Goal: Task Accomplishment & Management: Use online tool/utility

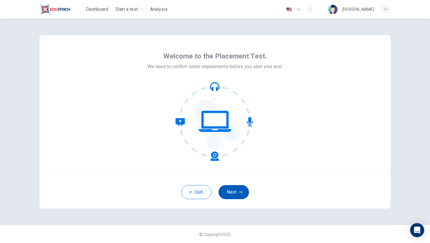
click at [236, 193] on button "Next" at bounding box center [233, 192] width 30 height 14
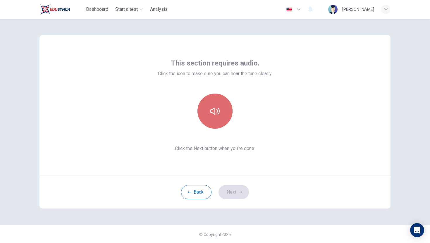
click at [210, 118] on button "button" at bounding box center [214, 111] width 35 height 35
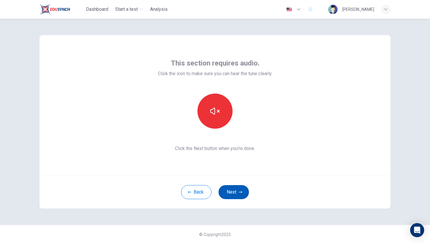
click at [234, 193] on button "Next" at bounding box center [233, 192] width 30 height 14
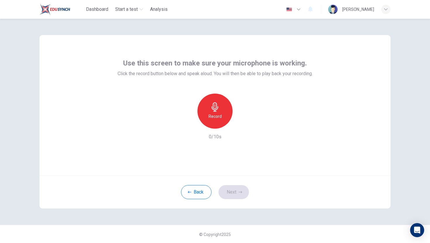
click at [214, 111] on icon "button" at bounding box center [214, 106] width 9 height 9
click at [243, 125] on icon "button" at bounding box center [242, 124] width 6 height 6
click at [232, 190] on button "Next" at bounding box center [233, 192] width 30 height 14
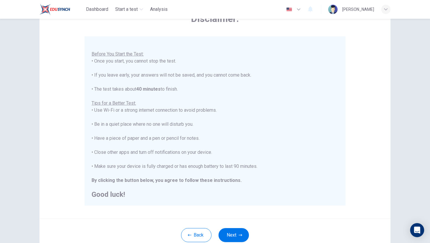
scroll to position [7, 0]
click at [232, 234] on button "Next" at bounding box center [233, 235] width 30 height 14
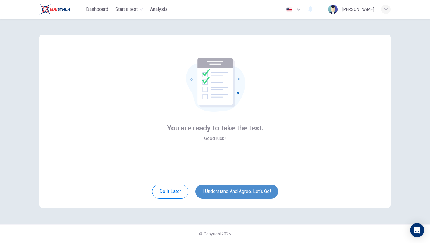
click at [235, 188] on button "I understand and agree. Let’s go!" at bounding box center [236, 192] width 83 height 14
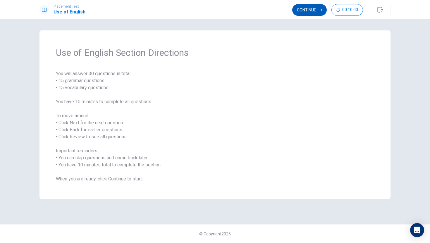
click at [310, 9] on button "Continue" at bounding box center [309, 10] width 35 height 12
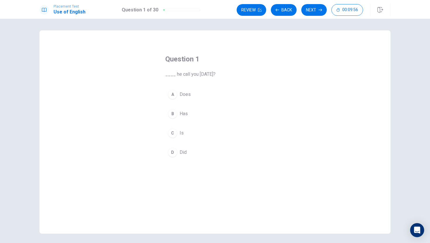
click at [174, 153] on div "D" at bounding box center [172, 152] width 9 height 9
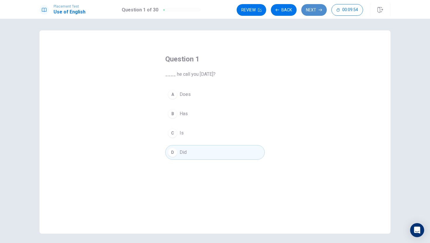
click at [308, 11] on button "Next" at bounding box center [313, 10] width 25 height 12
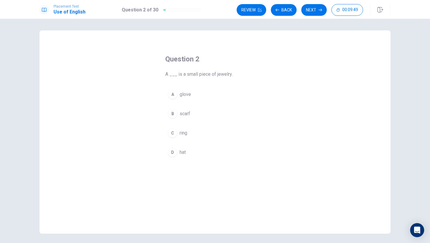
click at [172, 134] on div "C" at bounding box center [172, 132] width 9 height 9
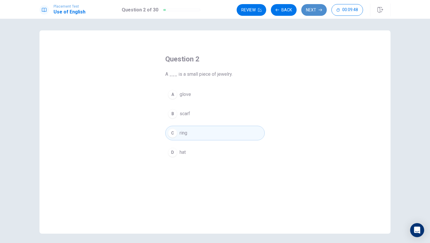
click at [311, 11] on button "Next" at bounding box center [313, 10] width 25 height 12
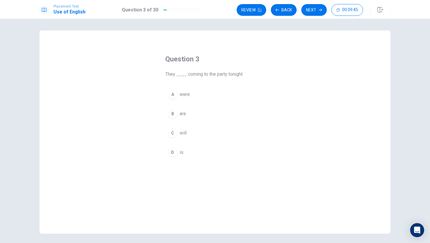
click at [171, 115] on div "B" at bounding box center [172, 113] width 9 height 9
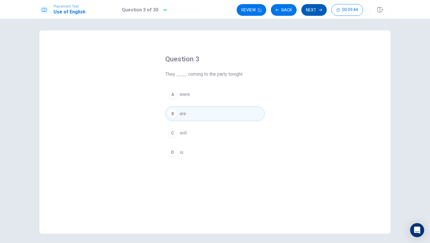
click at [313, 11] on button "Next" at bounding box center [313, 10] width 25 height 12
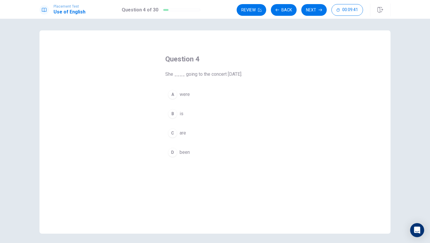
click at [171, 115] on div "B" at bounding box center [172, 113] width 9 height 9
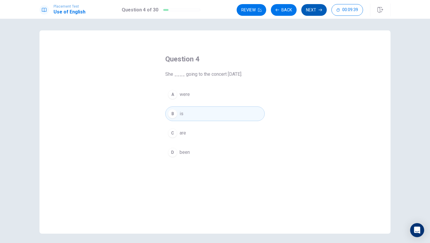
click at [314, 8] on button "Next" at bounding box center [313, 10] width 25 height 12
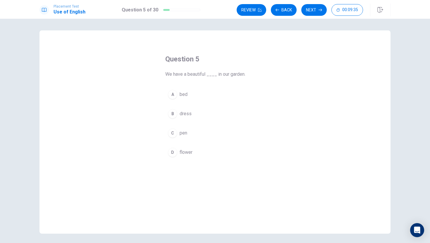
click at [173, 152] on div "D" at bounding box center [172, 152] width 9 height 9
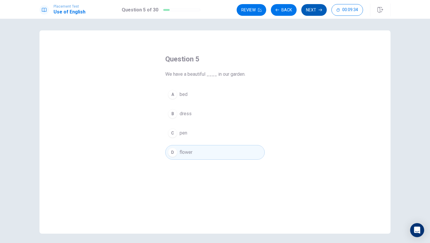
click at [310, 11] on button "Next" at bounding box center [313, 10] width 25 height 12
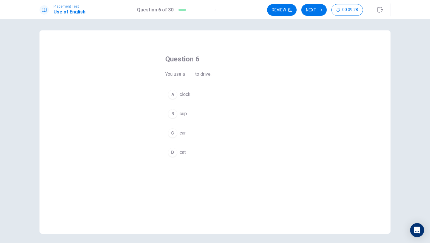
click at [171, 135] on div "C" at bounding box center [172, 132] width 9 height 9
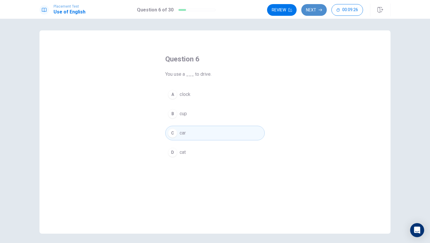
click at [314, 11] on button "Next" at bounding box center [313, 10] width 25 height 12
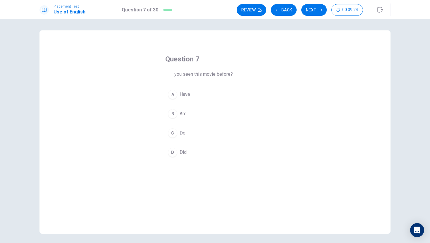
click at [172, 96] on div "A" at bounding box center [172, 94] width 9 height 9
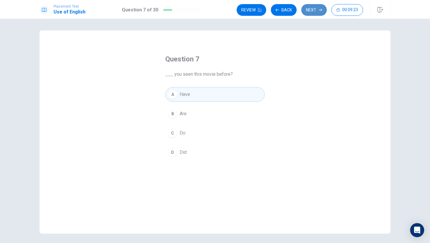
click at [308, 9] on button "Next" at bounding box center [313, 10] width 25 height 12
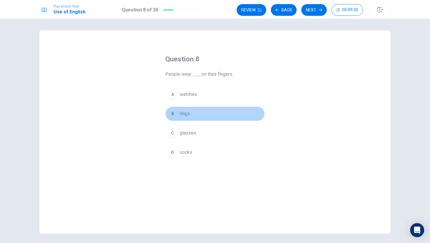
click at [171, 115] on div "B" at bounding box center [172, 113] width 9 height 9
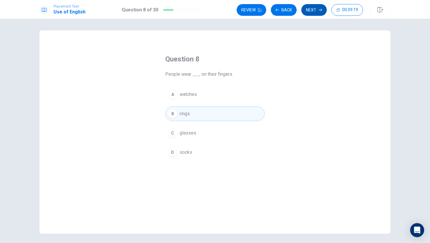
click at [313, 7] on button "Next" at bounding box center [313, 10] width 25 height 12
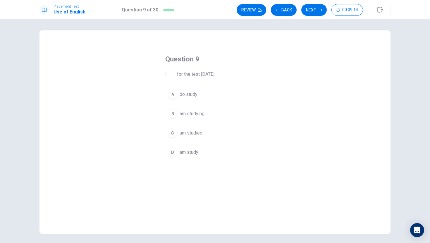
click at [172, 116] on div "B" at bounding box center [172, 113] width 9 height 9
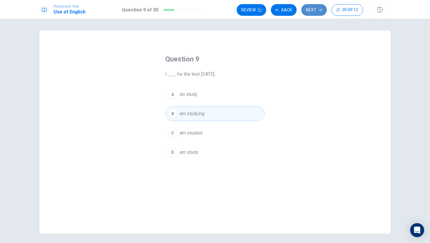
click at [312, 12] on button "Next" at bounding box center [313, 10] width 25 height 12
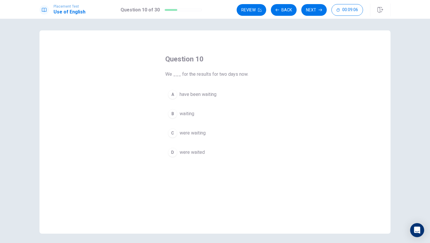
click at [172, 97] on div "A" at bounding box center [172, 94] width 9 height 9
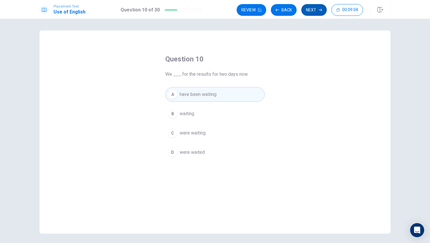
click at [310, 10] on button "Next" at bounding box center [313, 10] width 25 height 12
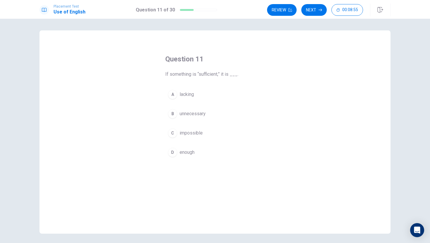
click at [173, 154] on div "D" at bounding box center [172, 152] width 9 height 9
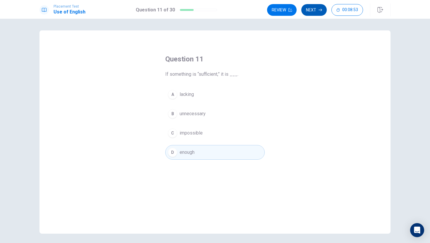
click at [318, 11] on button "Next" at bounding box center [313, 10] width 25 height 12
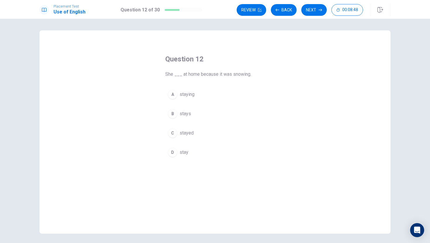
click at [170, 132] on div "C" at bounding box center [172, 132] width 9 height 9
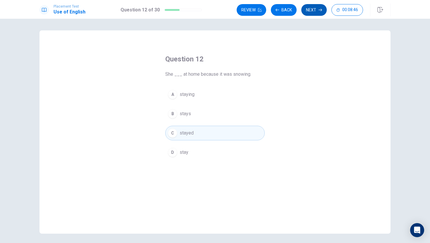
click at [309, 10] on button "Next" at bounding box center [313, 10] width 25 height 12
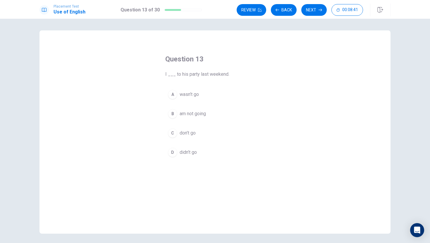
click at [172, 154] on div "D" at bounding box center [172, 152] width 9 height 9
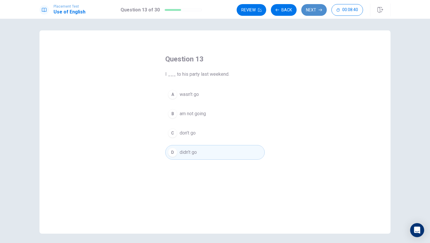
click at [309, 13] on button "Next" at bounding box center [313, 10] width 25 height 12
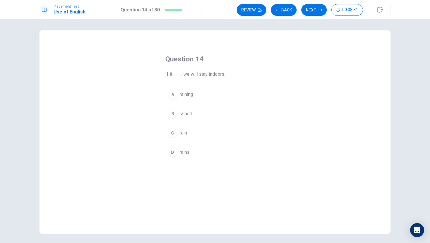
click at [173, 154] on div "D" at bounding box center [172, 152] width 9 height 9
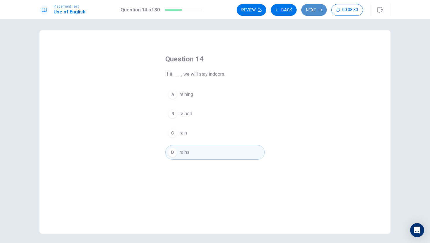
click at [309, 11] on button "Next" at bounding box center [313, 10] width 25 height 12
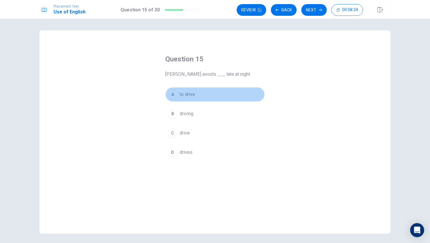
click at [173, 95] on div "A" at bounding box center [172, 94] width 9 height 9
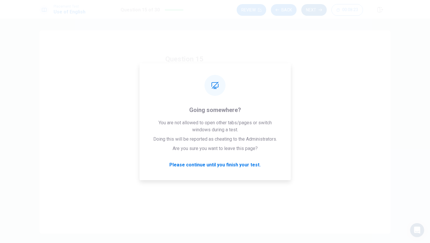
click at [313, 8] on button "Next" at bounding box center [313, 10] width 25 height 12
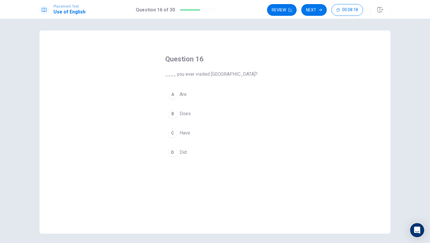
click at [173, 134] on div "C" at bounding box center [172, 132] width 9 height 9
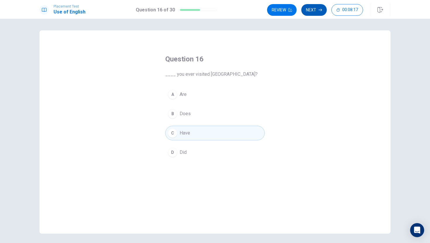
click at [311, 9] on button "Next" at bounding box center [313, 10] width 25 height 12
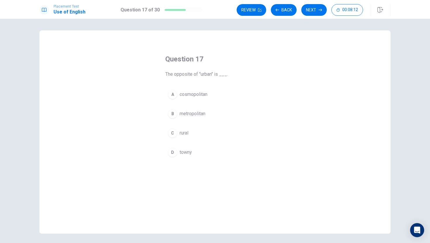
click at [171, 134] on div "C" at bounding box center [172, 132] width 9 height 9
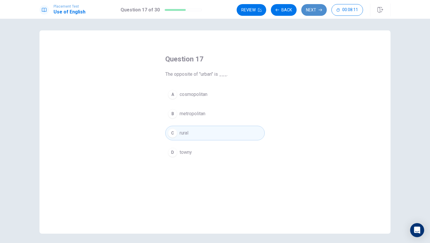
click at [319, 8] on button "Next" at bounding box center [313, 10] width 25 height 12
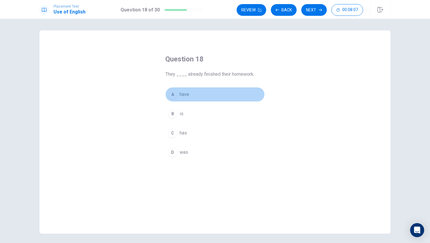
click at [171, 95] on div "A" at bounding box center [172, 94] width 9 height 9
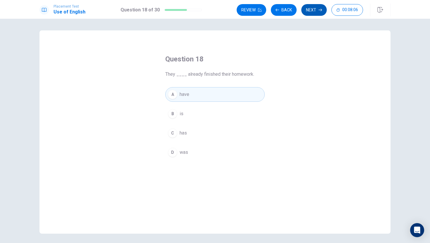
click at [311, 8] on button "Next" at bounding box center [313, 10] width 25 height 12
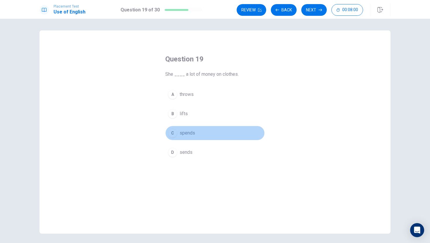
click at [172, 134] on div "C" at bounding box center [172, 132] width 9 height 9
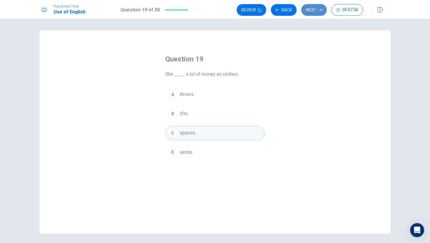
click at [307, 11] on button "Next" at bounding box center [313, 10] width 25 height 12
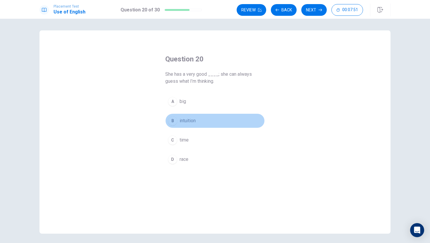
click at [174, 123] on div "B" at bounding box center [172, 120] width 9 height 9
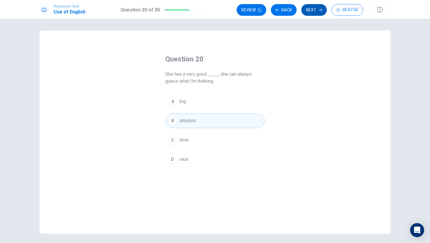
click at [307, 10] on button "Next" at bounding box center [313, 10] width 25 height 12
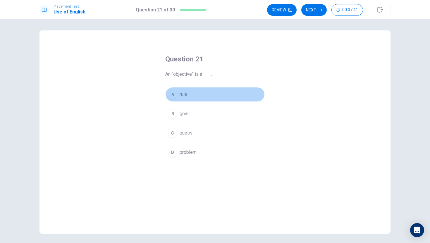
click at [172, 95] on div "A" at bounding box center [172, 94] width 9 height 9
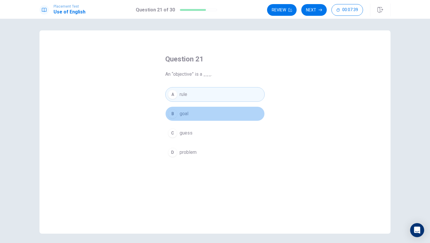
click at [173, 116] on div "B" at bounding box center [172, 113] width 9 height 9
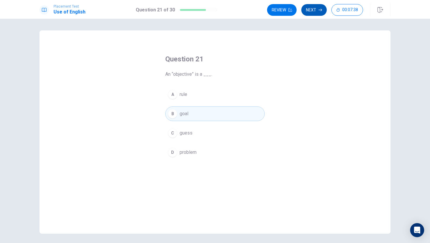
click at [313, 11] on button "Next" at bounding box center [313, 10] width 25 height 12
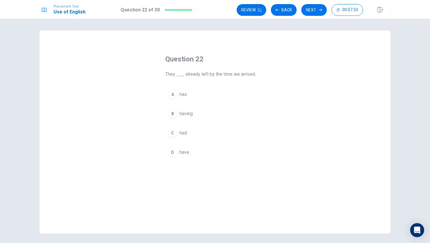
click at [172, 131] on div "C" at bounding box center [172, 132] width 9 height 9
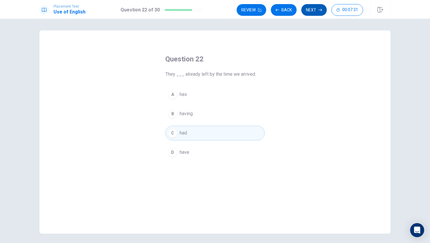
click at [313, 10] on button "Next" at bounding box center [313, 10] width 25 height 12
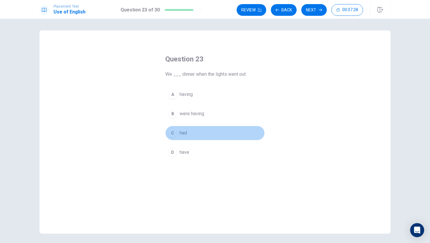
click at [173, 135] on div "C" at bounding box center [172, 132] width 9 height 9
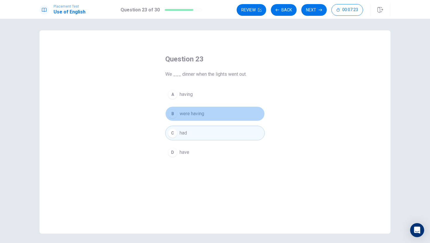
click at [174, 113] on div "B" at bounding box center [172, 113] width 9 height 9
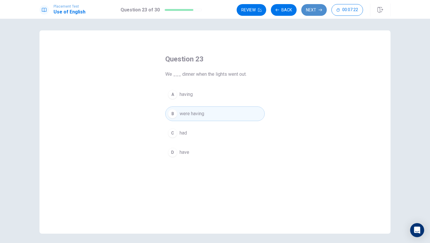
click at [310, 12] on button "Next" at bounding box center [313, 10] width 25 height 12
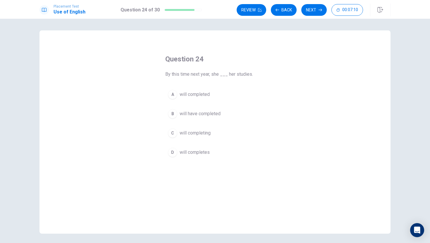
click at [173, 116] on div "B" at bounding box center [172, 113] width 9 height 9
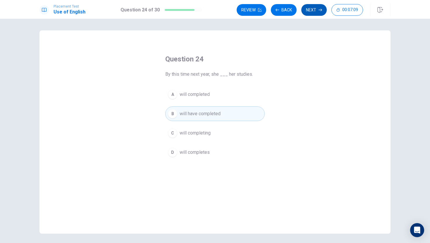
click at [315, 8] on button "Next" at bounding box center [313, 10] width 25 height 12
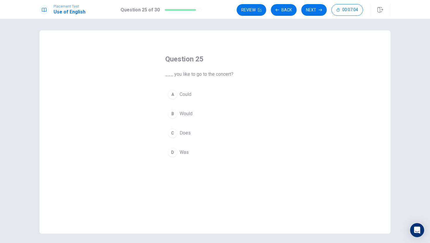
click at [172, 111] on div "B" at bounding box center [172, 113] width 9 height 9
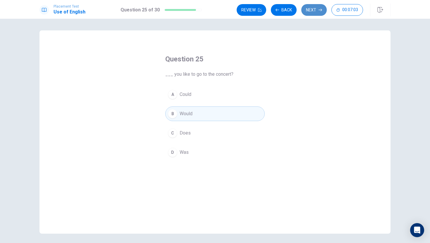
click at [313, 11] on button "Next" at bounding box center [313, 10] width 25 height 12
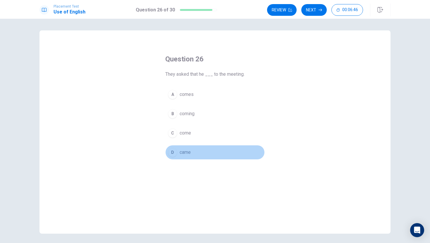
click at [173, 152] on div "D" at bounding box center [172, 152] width 9 height 9
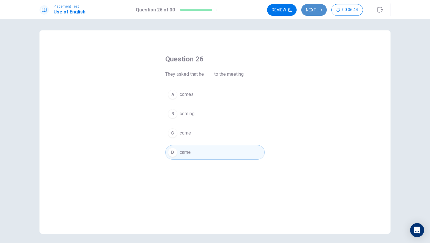
click at [316, 7] on button "Next" at bounding box center [313, 10] width 25 height 12
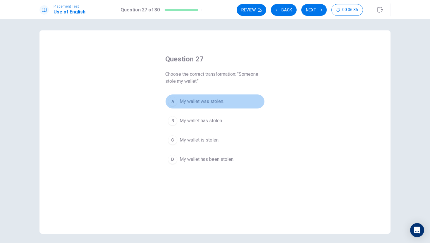
click at [172, 99] on div "A" at bounding box center [172, 101] width 9 height 9
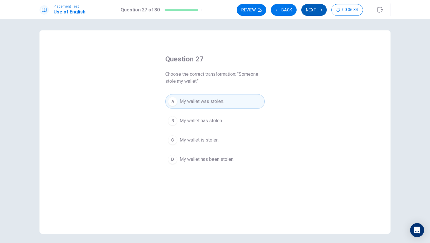
click at [311, 8] on button "Next" at bounding box center [313, 10] width 25 height 12
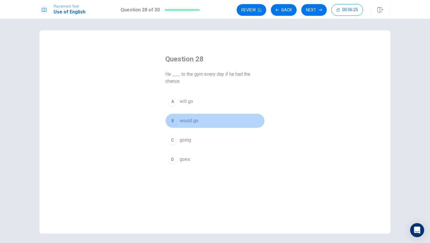
click at [172, 122] on div "B" at bounding box center [172, 120] width 9 height 9
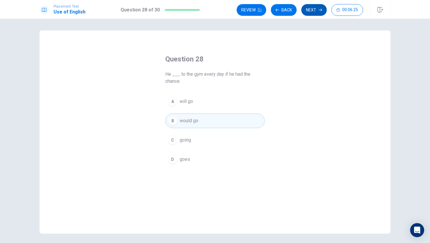
click at [317, 7] on button "Next" at bounding box center [313, 10] width 25 height 12
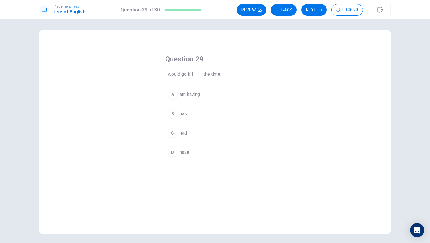
click at [173, 134] on div "C" at bounding box center [172, 132] width 9 height 9
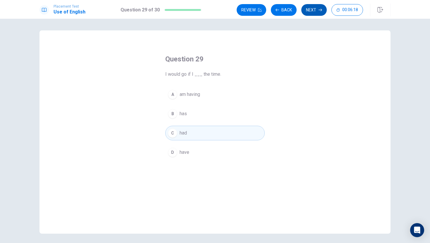
click at [312, 10] on button "Next" at bounding box center [313, 10] width 25 height 12
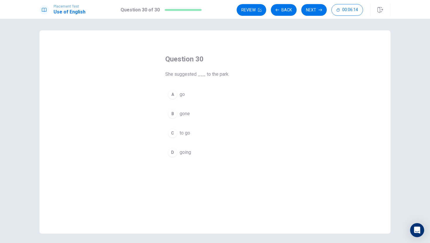
click at [171, 133] on div "C" at bounding box center [172, 132] width 9 height 9
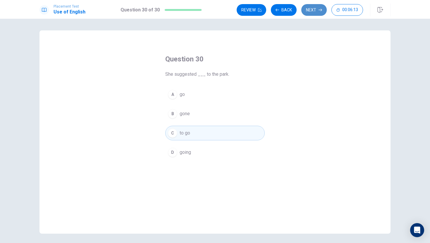
click at [308, 11] on button "Next" at bounding box center [313, 10] width 25 height 12
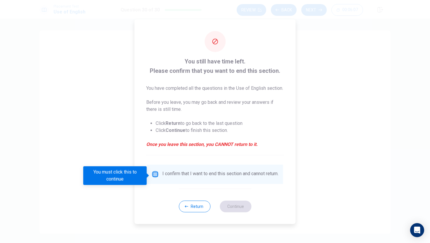
click at [155, 176] on input "You must click this to continue" at bounding box center [155, 174] width 7 height 7
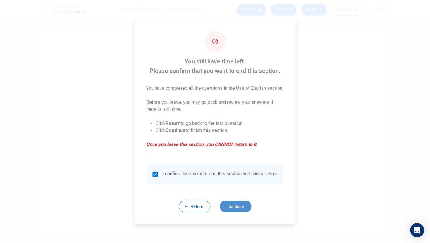
click at [240, 211] on button "Continue" at bounding box center [236, 207] width 32 height 12
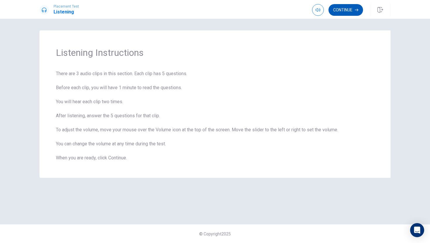
click at [344, 7] on button "Continue" at bounding box center [345, 10] width 35 height 12
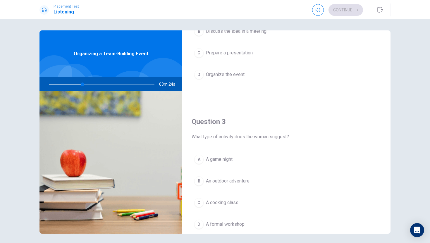
scroll to position [228, 0]
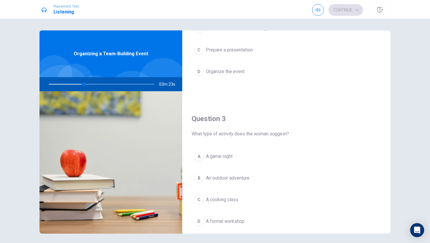
click at [198, 176] on div "B" at bounding box center [198, 177] width 9 height 9
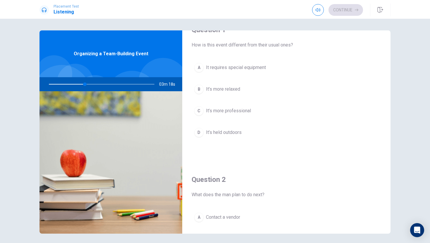
scroll to position [0, 0]
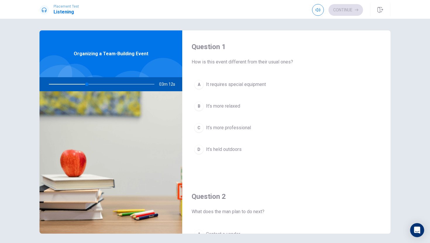
click at [198, 150] on div "D" at bounding box center [198, 149] width 9 height 9
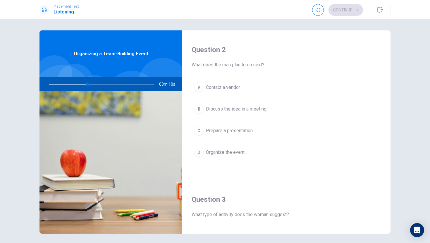
scroll to position [148, 0]
click at [199, 151] on div "D" at bounding box center [198, 151] width 9 height 9
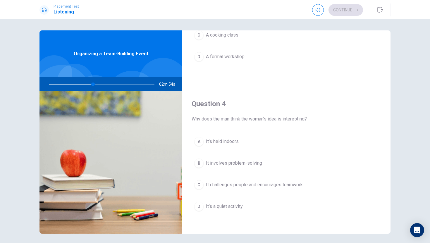
scroll to position [399, 0]
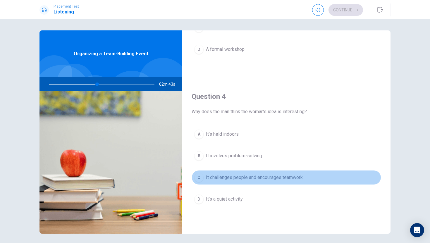
click at [198, 178] on div "C" at bounding box center [198, 177] width 9 height 9
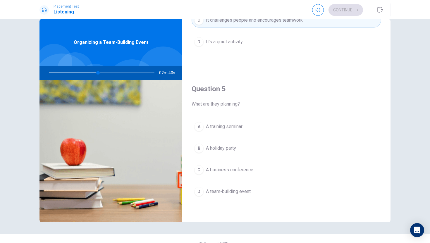
scroll to position [13, 0]
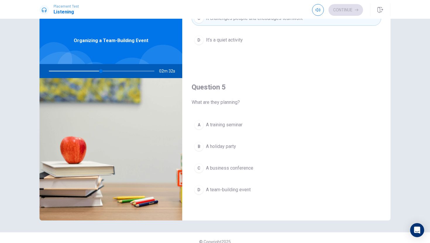
click at [200, 189] on div "D" at bounding box center [198, 189] width 9 height 9
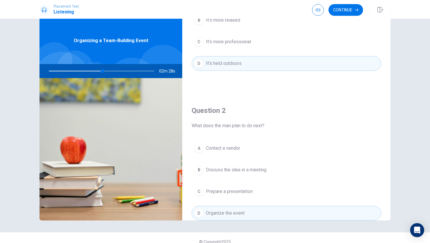
scroll to position [0, 0]
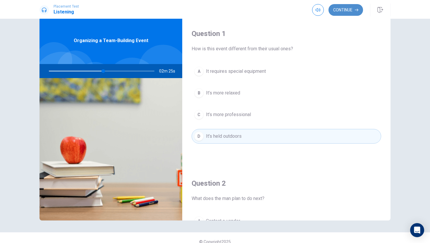
click at [352, 10] on button "Continue" at bounding box center [345, 10] width 35 height 12
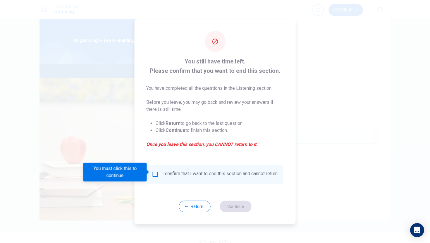
click at [156, 172] on input "You must click this to continue" at bounding box center [155, 174] width 7 height 7
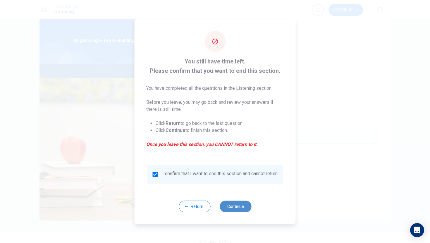
click at [234, 209] on button "Continue" at bounding box center [236, 207] width 32 height 12
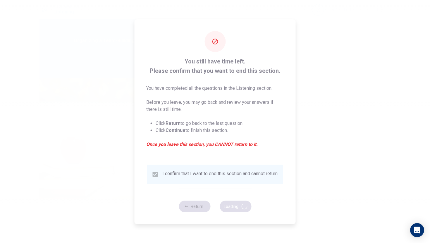
type input "53"
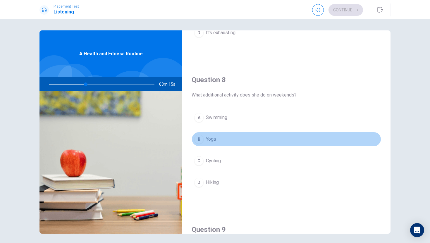
click at [199, 137] on div "B" at bounding box center [198, 139] width 9 height 9
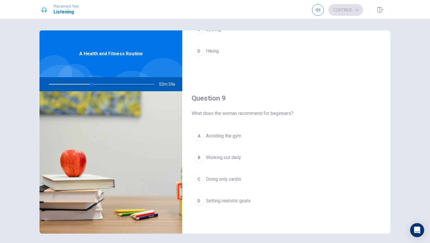
scroll to position [399, 0]
click at [199, 199] on div "D" at bounding box center [198, 198] width 9 height 9
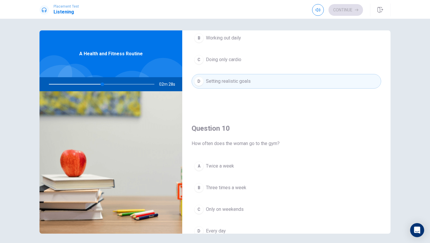
scroll to position [518, 0]
click at [232, 188] on span "Three times a week" at bounding box center [226, 187] width 40 height 7
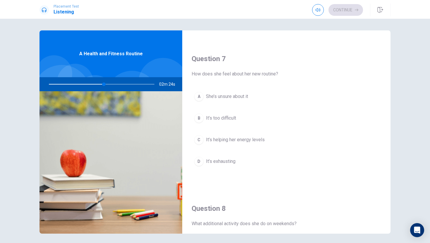
scroll to position [137, 0]
click at [199, 139] on div "C" at bounding box center [198, 139] width 9 height 9
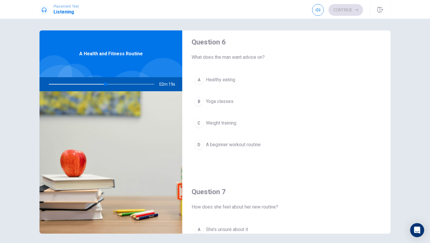
scroll to position [0, 0]
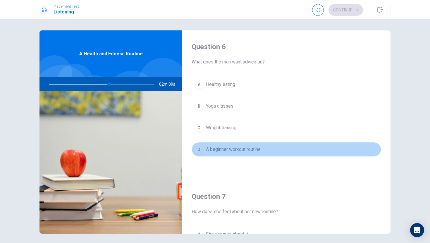
click at [199, 150] on div "D" at bounding box center [198, 149] width 9 height 9
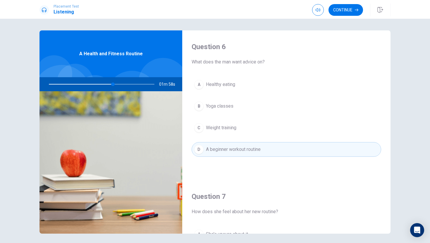
click at [200, 127] on div "C" at bounding box center [198, 127] width 9 height 9
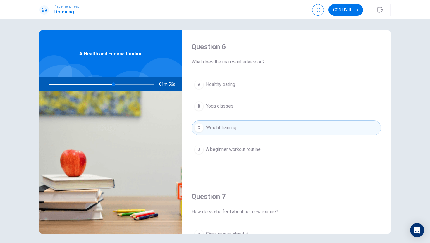
click at [205, 150] on button "D A beginner workout routine" at bounding box center [286, 149] width 189 height 15
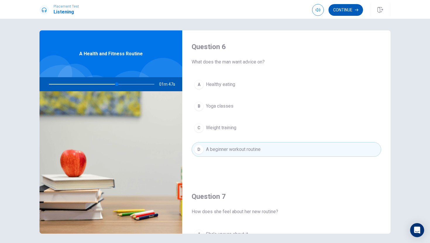
click at [348, 5] on button "Continue" at bounding box center [345, 10] width 35 height 12
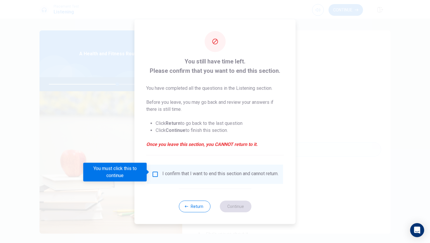
click at [154, 173] on input "You must click this to continue" at bounding box center [155, 174] width 7 height 7
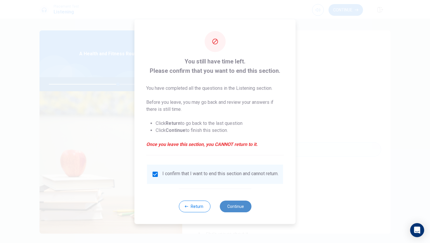
click at [233, 205] on button "Continue" at bounding box center [236, 207] width 32 height 12
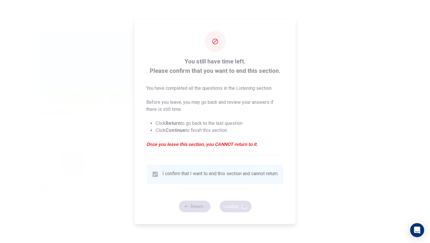
type input "66"
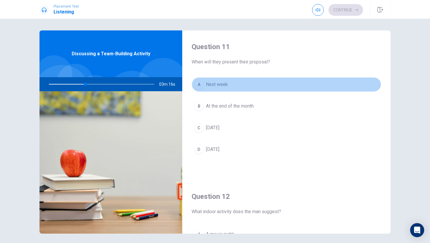
click at [200, 85] on div "A" at bounding box center [198, 84] width 9 height 9
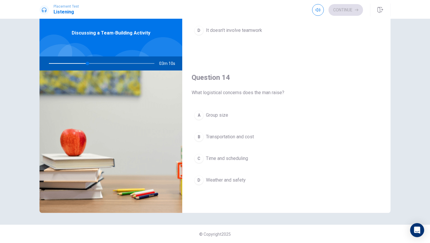
scroll to position [398, 0]
click at [198, 136] on div "B" at bounding box center [198, 136] width 9 height 9
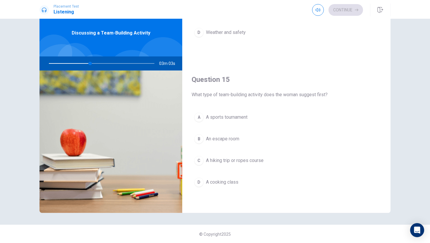
scroll to position [21, 0]
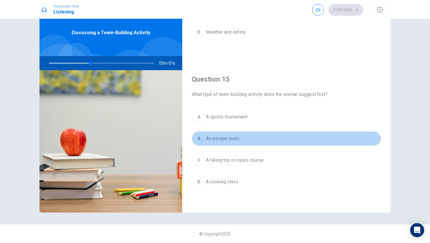
click at [199, 139] on div "B" at bounding box center [198, 138] width 9 height 9
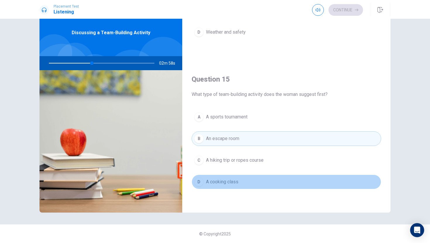
click at [196, 182] on div "D" at bounding box center [198, 181] width 9 height 9
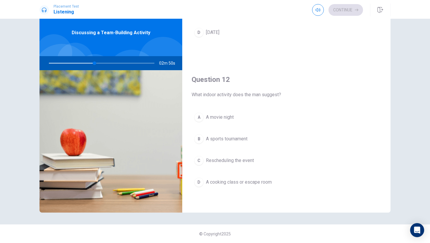
scroll to position [96, 0]
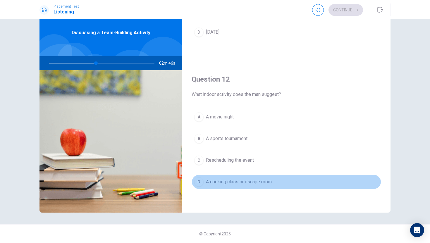
click at [198, 184] on div "D" at bounding box center [198, 181] width 9 height 9
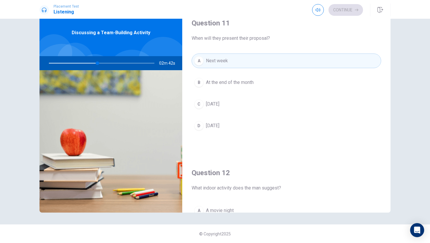
scroll to position [2, 0]
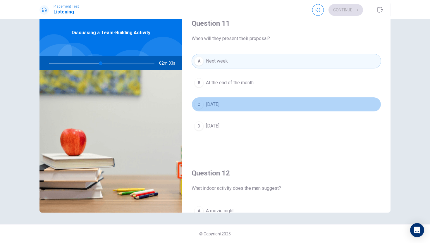
click at [200, 104] on div "C" at bounding box center [198, 104] width 9 height 9
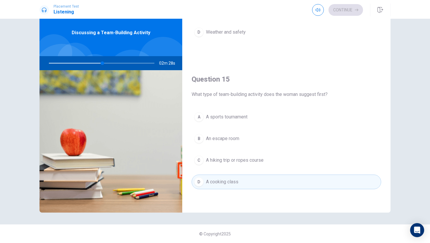
scroll to position [545, 0]
click at [199, 117] on div "A" at bounding box center [198, 117] width 9 height 9
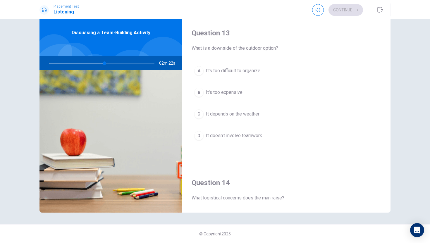
scroll to position [290, 0]
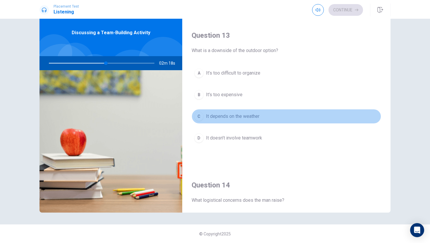
click at [196, 115] on div "C" at bounding box center [198, 116] width 9 height 9
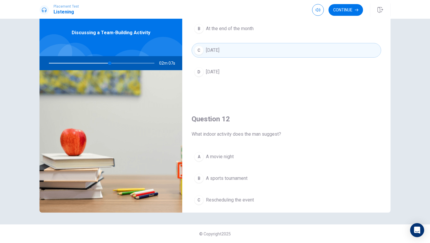
scroll to position [0, 0]
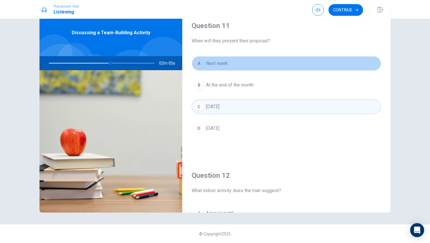
click at [197, 61] on div "A" at bounding box center [198, 63] width 9 height 9
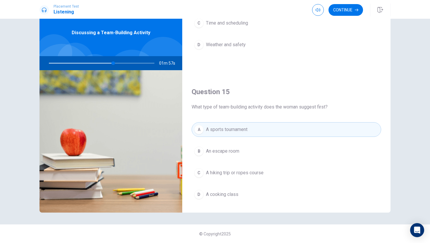
scroll to position [545, 0]
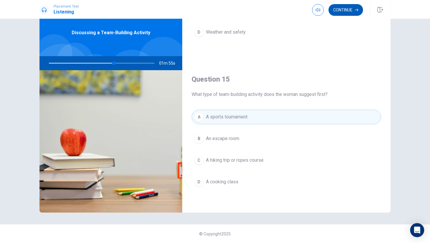
click at [348, 8] on button "Continue" at bounding box center [345, 10] width 35 height 12
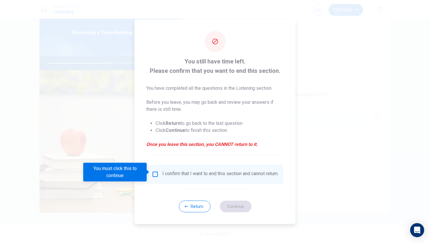
click at [155, 175] on input "You must click this to continue" at bounding box center [155, 174] width 7 height 7
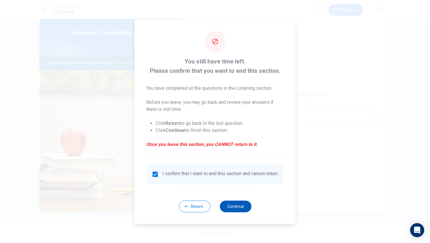
click at [237, 206] on button "Continue" at bounding box center [236, 207] width 32 height 12
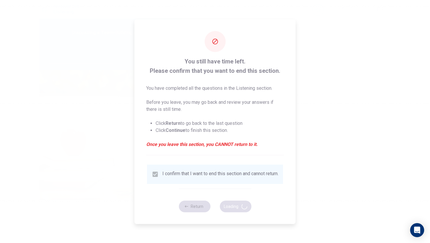
type input "63"
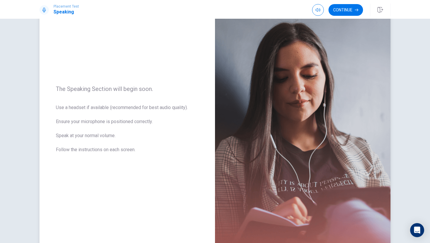
scroll to position [36, 0]
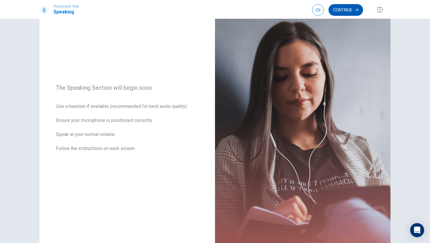
click at [348, 11] on button "Continue" at bounding box center [345, 10] width 35 height 12
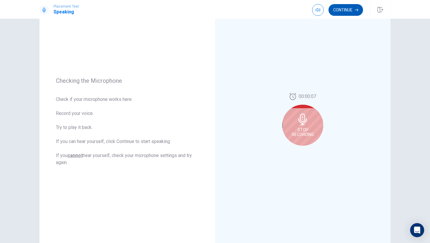
click at [346, 8] on button "Continue" at bounding box center [345, 10] width 35 height 12
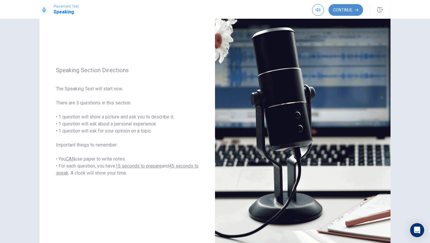
click at [347, 10] on button "Continue" at bounding box center [345, 10] width 35 height 12
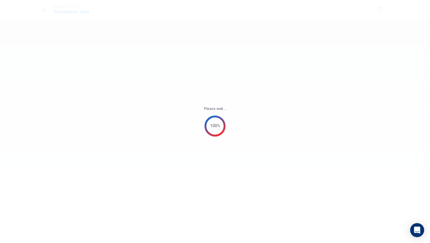
scroll to position [0, 0]
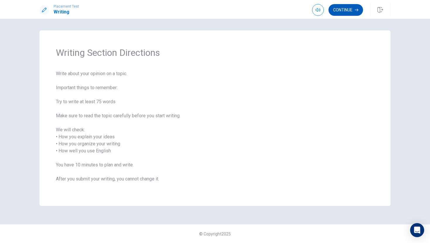
click at [344, 8] on button "Continue" at bounding box center [345, 10] width 35 height 12
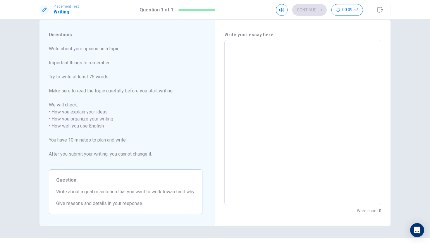
scroll to position [16, 0]
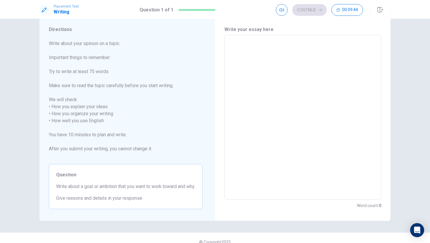
click at [274, 58] on textarea at bounding box center [302, 117] width 149 height 155
type textarea "H"
type textarea "x"
type textarea "Ha"
type textarea "x"
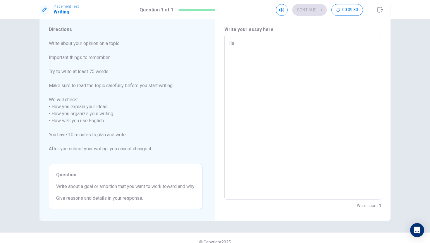
type textarea "Hav"
type textarea "x"
type textarea "Have"
type textarea "x"
type textarea "Have"
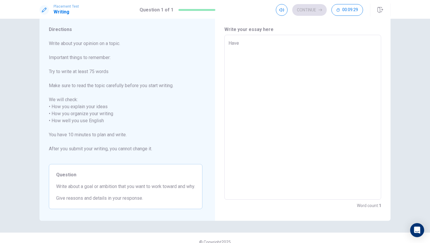
type textarea "x"
type textarea "Have y"
type textarea "x"
type textarea "Have yo"
type textarea "x"
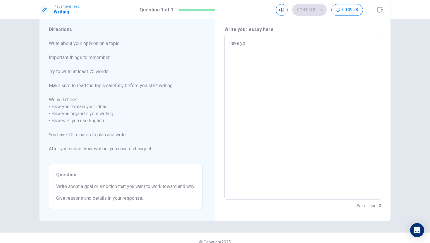
type textarea "Have you"
type textarea "x"
type textarea "Have you"
type textarea "x"
type textarea "Have you e"
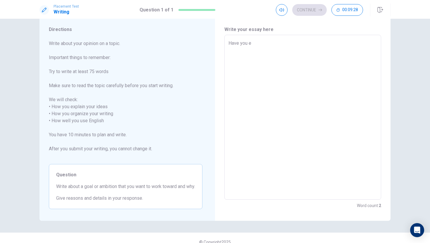
type textarea "x"
type textarea "Have you ev"
type textarea "x"
type textarea "Have you eve"
type textarea "x"
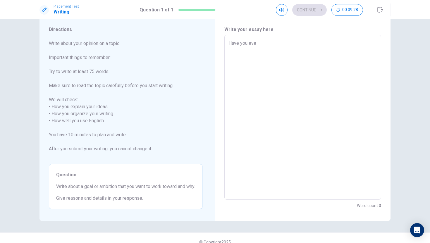
type textarea "Have you ever"
type textarea "x"
type textarea "Have you ever"
type textarea "x"
type textarea "Have you ever c"
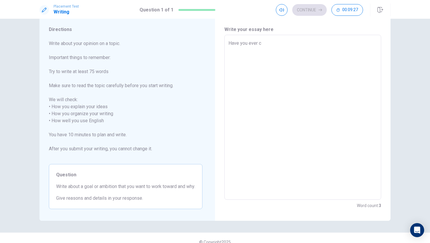
type textarea "x"
type textarea "Have you ever co"
type textarea "x"
type textarea "Have you ever coo"
type textarea "x"
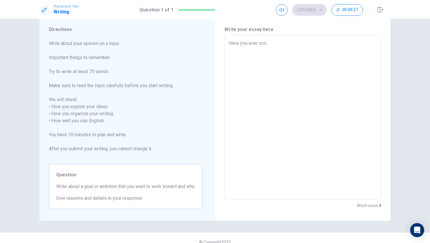
type textarea "Have you ever cook"
type textarea "x"
type textarea "Have you ever [PERSON_NAME]"
type textarea "x"
type textarea "Have you ever cooked"
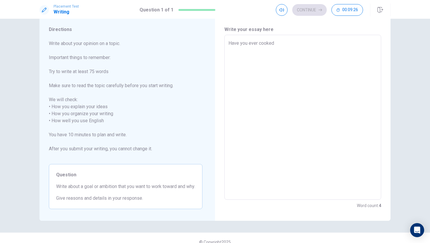
type textarea "x"
type textarea "Have you ever cooked"
type textarea "x"
type textarea "Have you ever cooked w"
type textarea "x"
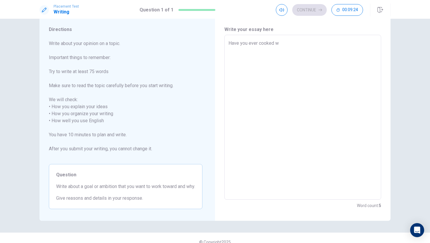
type textarea "Have you ever cooked wi"
type textarea "x"
type textarea "Have you ever cooked wit"
type textarea "x"
type textarea "Have you ever cooked with"
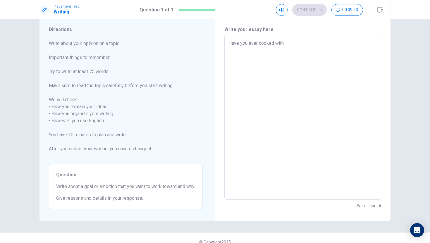
type textarea "x"
type textarea "Have you ever cooked with"
type textarea "x"
type textarea "Have you ever cooked with y"
type textarea "x"
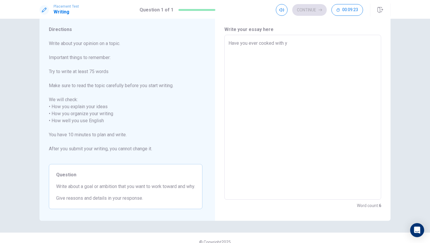
type textarea "Have you ever cooked with yo"
type textarea "x"
type textarea "Have you ever cooked with you"
type textarea "x"
type textarea "Have you ever cooked with your"
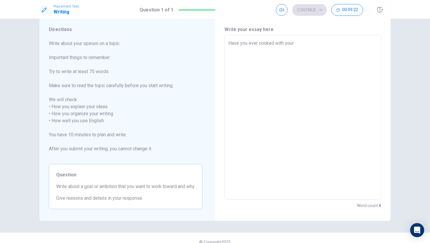
type textarea "x"
type textarea "Have you ever cooked with your"
type textarea "x"
type textarea "Have you ever cooked with your f"
type textarea "x"
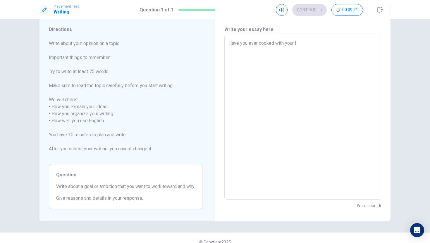
type textarea "Have you ever cooked with your fa"
type textarea "x"
type textarea "Have you ever cooked with your fam"
type textarea "x"
type textarea "Have you ever cooked with your fami"
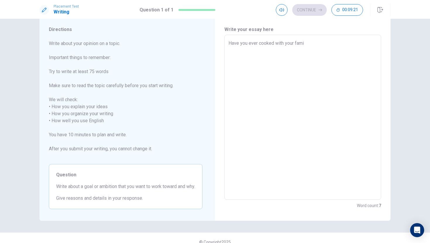
type textarea "x"
type textarea "Have you ever cooked with your famil"
type textarea "x"
type textarea "Have you ever cooked with your family"
type textarea "x"
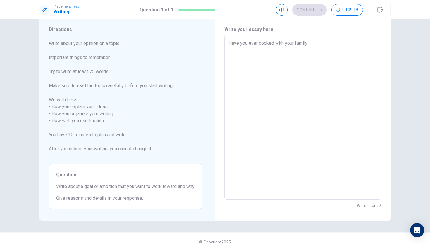
type textarea "Have you ever cooked with your family?"
type textarea "x"
type textarea "Have you ever cooked with your family?"
type textarea "x"
type textarea "Have you ever cooked with your family? o"
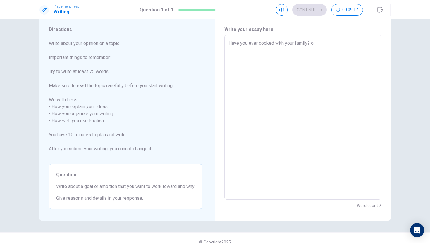
type textarea "x"
type textarea "Have you ever cooked with your family? or"
type textarea "x"
type textarea "Have you ever cooked with your family? or"
type textarea "x"
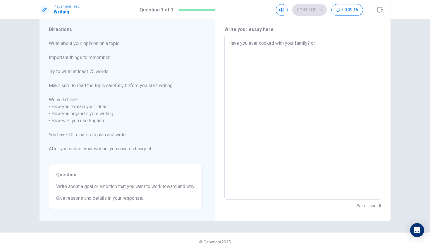
type textarea "Have you ever cooked with your family? or"
type textarea "x"
type textarea "Have you ever cooked with your family? o"
type textarea "x"
type textarea "Have you ever cooked with your family?"
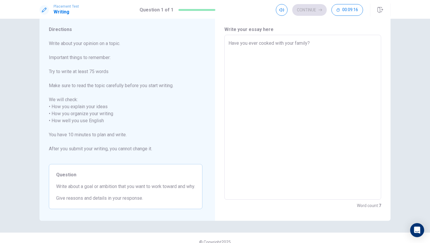
type textarea "x"
type textarea "Have you ever cooked with your family? O"
type textarea "x"
type textarea "Have you ever cooked with your family? Or"
type textarea "x"
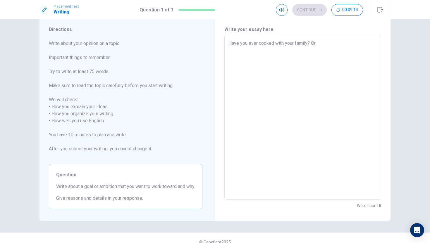
type textarea "Have you ever cooked with your family? Or"
type textarea "x"
type textarea "Have you ever cooked with your family? Or m"
type textarea "x"
type textarea "Have you ever cooked with your family? Or ma"
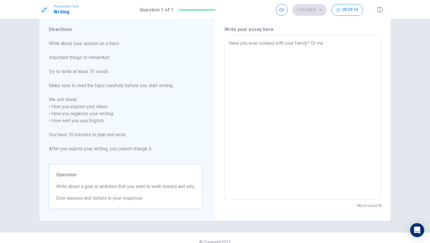
type textarea "x"
type textarea "Have you ever cooked with your family? Or may"
type textarea "x"
type textarea "Have you ever cooked with your family? Or mayb"
type textarea "x"
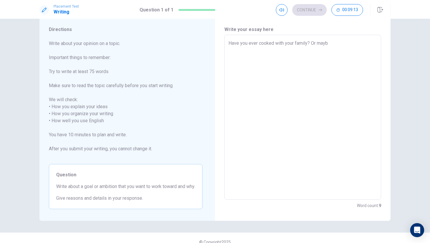
type textarea "Have you ever cooked with your family? Or maybe"
type textarea "x"
type textarea "Have you ever cooked with your family? Or maybe"
type textarea "x"
type textarea "Have you ever cooked with your family? Or maybe w"
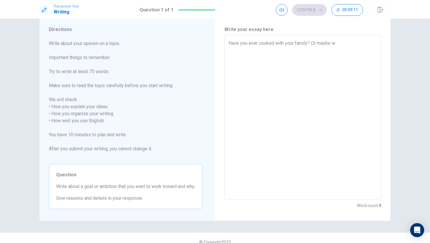
type textarea "x"
type textarea "Have you ever cooked with your family? Or maybe wa"
type textarea "x"
type textarea "Have you ever cooked with your family? Or maybe wat"
type textarea "x"
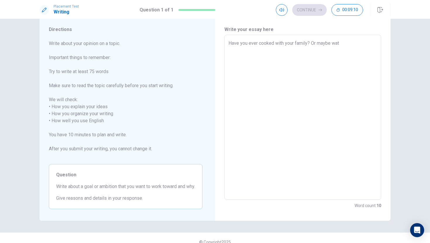
type textarea "Have you ever cooked with your family? Or maybe watc"
type textarea "x"
type textarea "Have you ever cooked with your family? Or maybe watch"
type textarea "x"
type textarea "Have you ever cooked with your family? Or maybe watche"
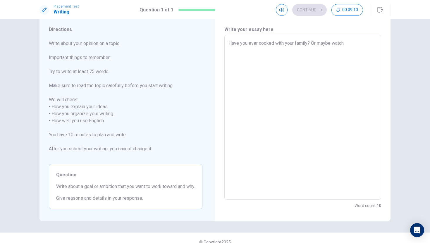
type textarea "x"
type textarea "Have you ever cooked with your family? Or maybe watched"
type textarea "x"
type textarea "Have you ever cooked with your family? Or maybe watched"
type textarea "x"
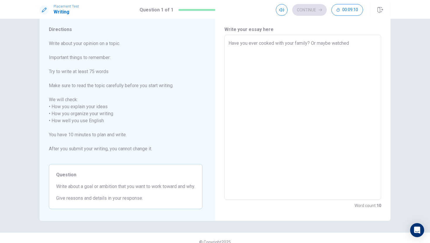
type textarea "Have you ever cooked with your family? Or maybe watched a"
type textarea "x"
type textarea "Have you ever cooked with your family? Or maybe watched a"
type textarea "x"
type textarea "Have you ever cooked with your family? Or maybe watched a m"
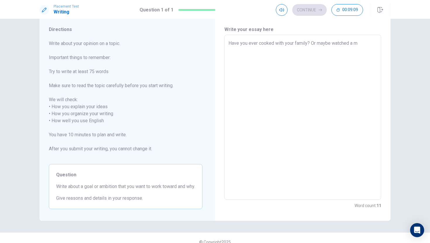
type textarea "x"
type textarea "Have you ever cooked with your family? Or maybe watched a mo"
type textarea "x"
type textarea "Have you ever cooked with your family? Or maybe watched a mov"
type textarea "x"
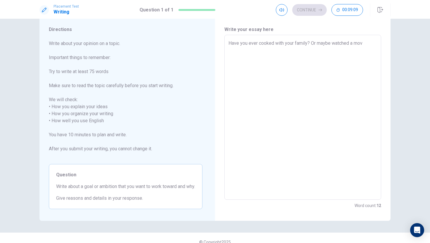
type textarea "Have you ever cooked with your family? Or maybe watched a movi"
type textarea "x"
type textarea "Have you ever cooked with your family? Or maybe watched a movie"
type textarea "x"
type textarea "Have you ever cooked with your family? Or maybe watched a movie"
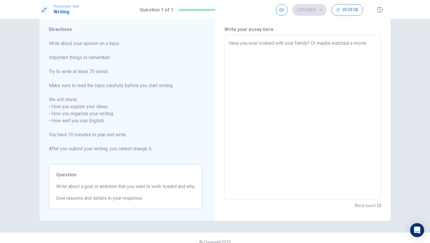
type textarea "x"
type textarea "Have you ever cooked with your family? Or maybe watched a movie w"
type textarea "x"
type textarea "Have you ever cooked with your family? Or maybe watched a movie wu"
type textarea "x"
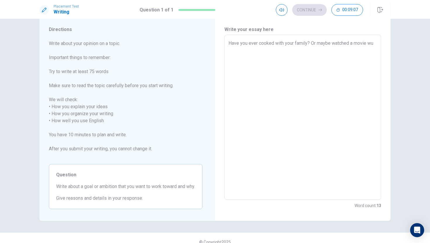
type textarea "Have you ever cooked with your family? Or maybe watched a movie w"
type textarea "x"
type textarea "Have you ever cooked with your family? Or maybe watched a movie wi"
type textarea "x"
type textarea "Have you ever cooked with your family? Or maybe watched a movie wie"
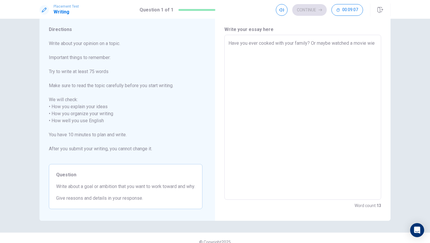
type textarea "x"
type textarea "Have you ever cooked with your family? Or maybe watched a movie wieh"
type textarea "x"
type textarea "Have you ever cooked with your family? Or maybe watched a movie wieh"
type textarea "x"
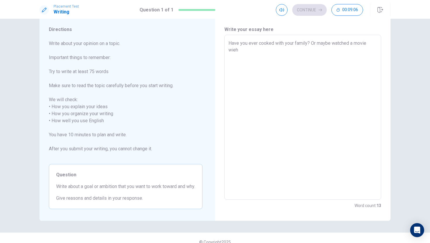
type textarea "Have you ever cooked with your family? Or maybe watched a movie wieh t"
type textarea "x"
type textarea "Have you ever cooked with your family? Or maybe watched a movie wieh th"
type textarea "x"
type textarea "Have you ever cooked with your family? Or maybe watched a movie wieh the"
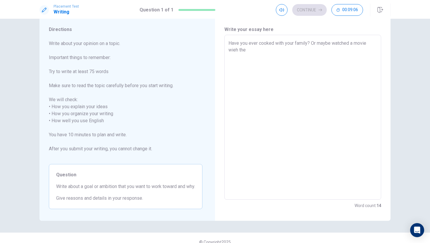
type textarea "x"
type textarea "Have you ever cooked with your family? Or maybe watched a movie wieh them"
type textarea "x"
type textarea "Have you ever cooked with your family? Or maybe watched a movie wieh them?"
click at [238, 53] on textarea "Have you ever cooked with your family? Or maybe watched a movie wieh them?" at bounding box center [302, 117] width 149 height 155
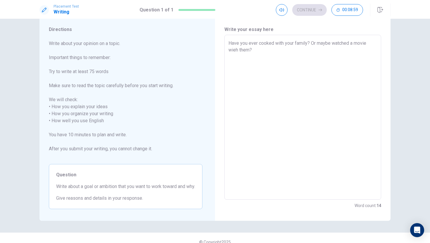
type textarea "x"
type textarea "Have you ever cooked with your family? Or maybe watched a movie wie them?"
type textarea "x"
type textarea "Have you ever cooked with your family? Or maybe watched a movie wi them?"
type textarea "x"
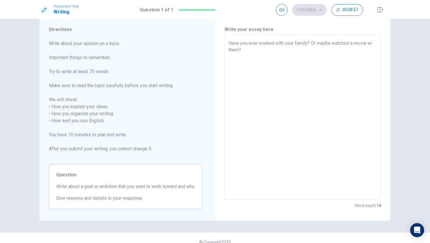
type textarea "Have you ever cooked with your family? Or maybe watched a movie wit them?"
type textarea "x"
type textarea "Have you ever cooked with your family? Or maybe watched a movie with them?"
type textarea "x"
click at [252, 49] on textarea "Have you ever cooked with your family? Or maybe watched a movie with them?" at bounding box center [302, 117] width 149 height 155
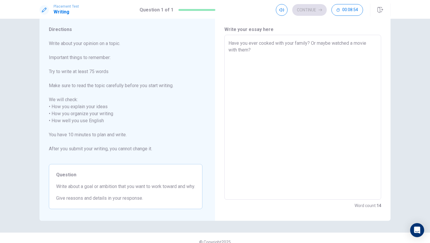
type textarea "Have you ever cooked with your family? Or maybe watched a movie with them?"
type textarea "x"
type textarea "Have you ever cooked with your family? Or maybe watched a movie with them? w"
type textarea "x"
type textarea "Have you ever cooked with your family? Or maybe watched a movie with them?"
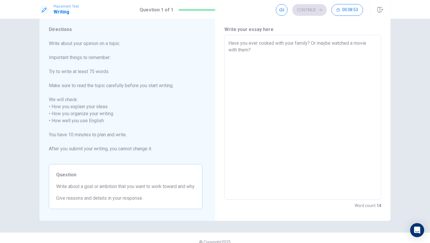
type textarea "x"
type textarea "Have you ever cooked with your family? Or maybe watched a movie with them? W"
type textarea "x"
type textarea "Have you ever cooked with your family? Or maybe watched a movie with them? We"
type textarea "x"
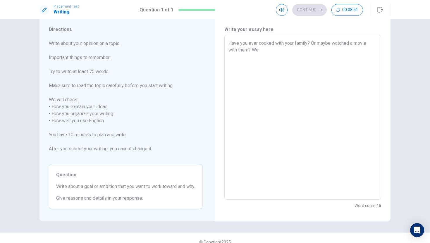
type textarea "Have you ever cooked with your family? Or maybe watched a movie with them? Wel"
type textarea "x"
type textarea "Have you ever cooked with your family? Or maybe watched a movie with them? Well"
type textarea "x"
type textarea "Have you ever cooked with your family? Or maybe watched a movie with them? Well,"
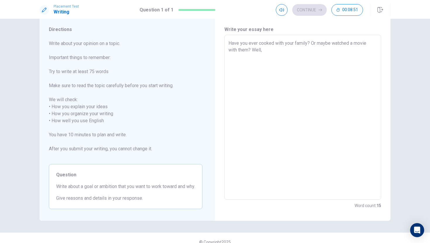
type textarea "x"
type textarea "Have you ever cooked with your family? Or maybe watched a movie with them? Well,"
type textarea "x"
type textarea "Have you ever cooked with your family? Or maybe watched a movie with them? Well…"
type textarea "x"
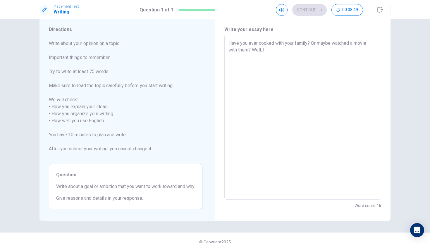
type textarea "Have you ever cooked with your family? Or maybe watched a movie with them? Well…"
type textarea "x"
type textarea "Have you ever cooked with your family? Or maybe watched a movie with them? Well…"
type textarea "x"
type textarea "Have you ever cooked with your family? Or maybe watched a movie with them? Well…"
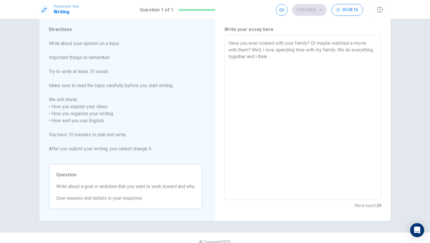
click at [256, 57] on textarea "Have you ever cooked with your family? Or maybe watched a movie with them? Well…" at bounding box center [302, 117] width 149 height 155
click at [269, 58] on textarea "Have you ever cooked with your family? Or maybe watched a movie with them? Well…" at bounding box center [302, 117] width 149 height 155
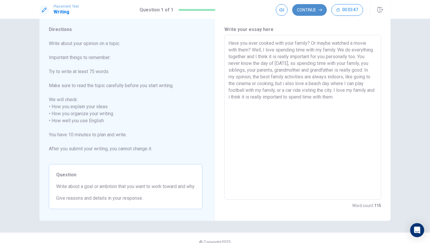
click at [305, 13] on button "Continue" at bounding box center [309, 10] width 35 height 12
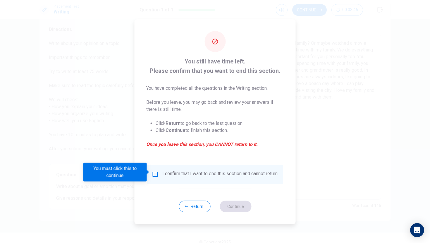
click at [158, 174] on input "You must click this to continue" at bounding box center [155, 174] width 7 height 7
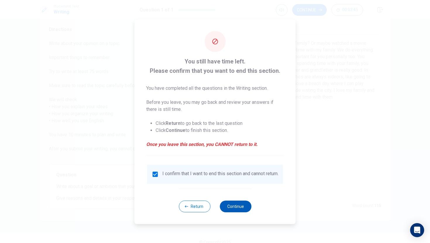
click at [234, 208] on button "Continue" at bounding box center [236, 207] width 32 height 12
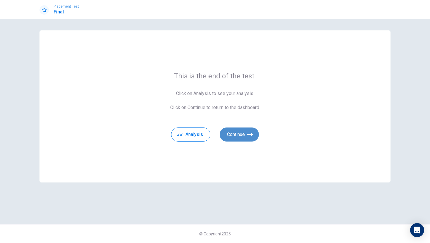
click at [239, 136] on button "Continue" at bounding box center [239, 134] width 39 height 14
